Goal: Information Seeking & Learning: Learn about a topic

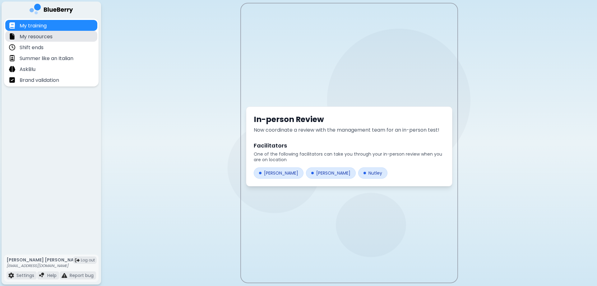
click at [63, 39] on div "My resources" at bounding box center [51, 36] width 92 height 11
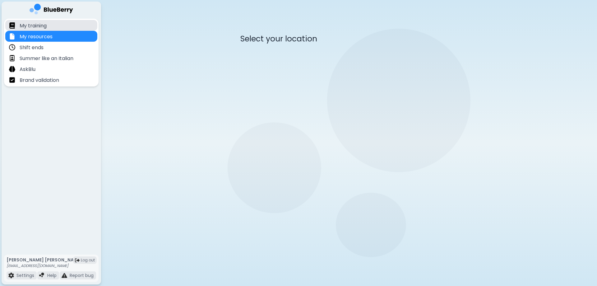
click at [61, 24] on div "My training" at bounding box center [51, 25] width 92 height 11
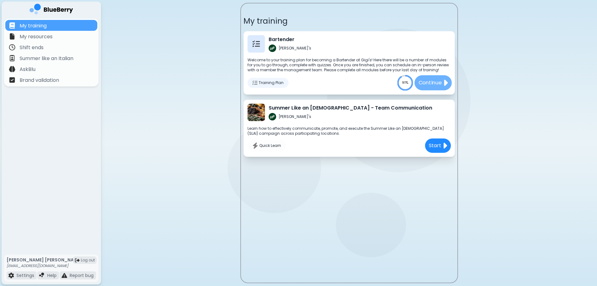
click at [422, 85] on p "Continue" at bounding box center [429, 83] width 23 height 8
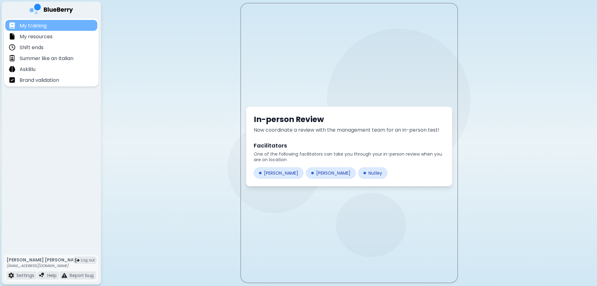
click at [61, 26] on div "My training" at bounding box center [51, 25] width 92 height 11
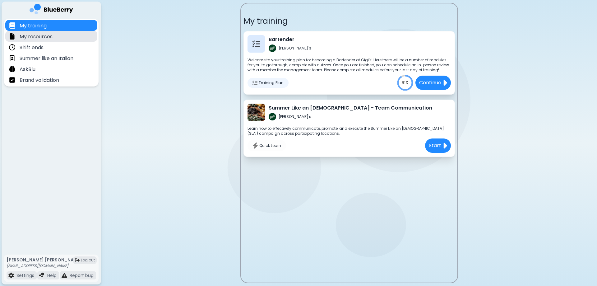
click at [52, 38] on p "My resources" at bounding box center [36, 36] width 33 height 7
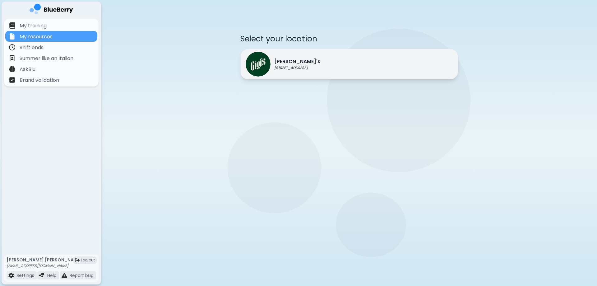
click at [290, 60] on p "[PERSON_NAME]'s" at bounding box center [297, 61] width 46 height 7
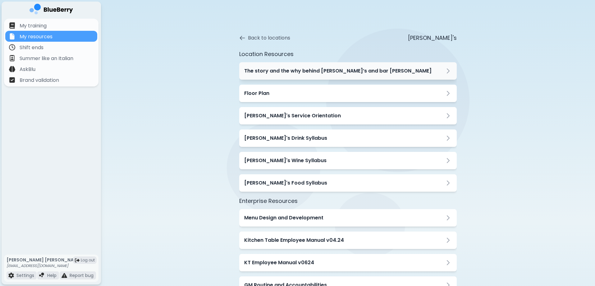
click at [310, 67] on h3 "The story and the why behind [PERSON_NAME]’s and bar [PERSON_NAME]" at bounding box center [337, 70] width 187 height 7
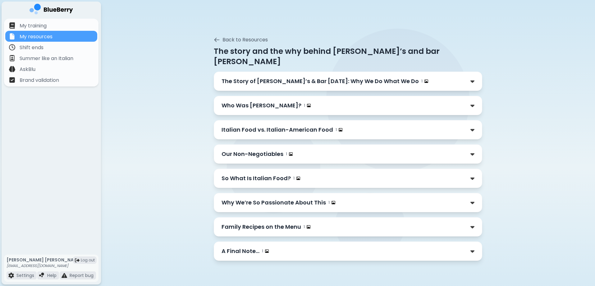
click at [311, 77] on p "The Story of [PERSON_NAME]’s & Bar [DATE]: Why We Do What We Do" at bounding box center [320, 81] width 197 height 9
